Goal: Navigation & Orientation: Find specific page/section

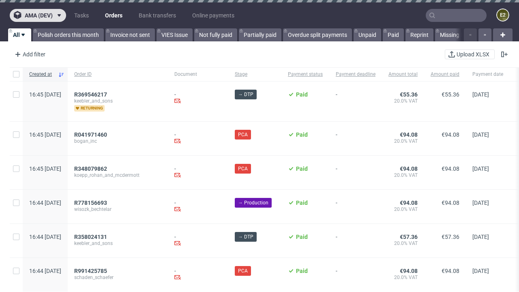
click at [38, 15] on span "ama (dev)" at bounding box center [39, 16] width 28 height 6
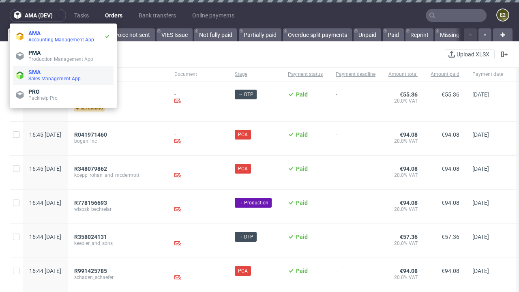
click at [63, 75] on span "Sales Management App" at bounding box center [69, 78] width 82 height 6
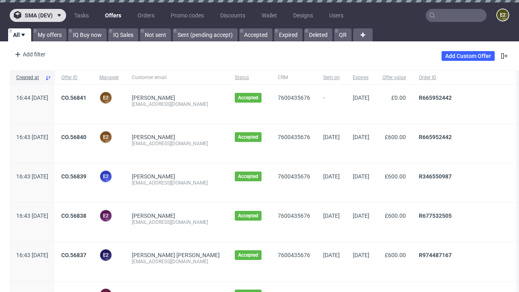
click at [38, 15] on span "sma (dev)" at bounding box center [39, 16] width 28 height 6
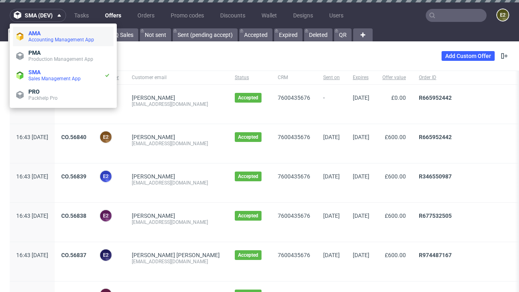
click at [63, 36] on span "Accounting Management App" at bounding box center [69, 39] width 82 height 6
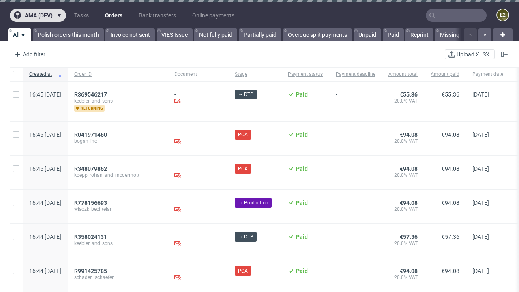
click at [38, 15] on span "ama (dev)" at bounding box center [39, 16] width 28 height 6
